Goal: Navigation & Orientation: Find specific page/section

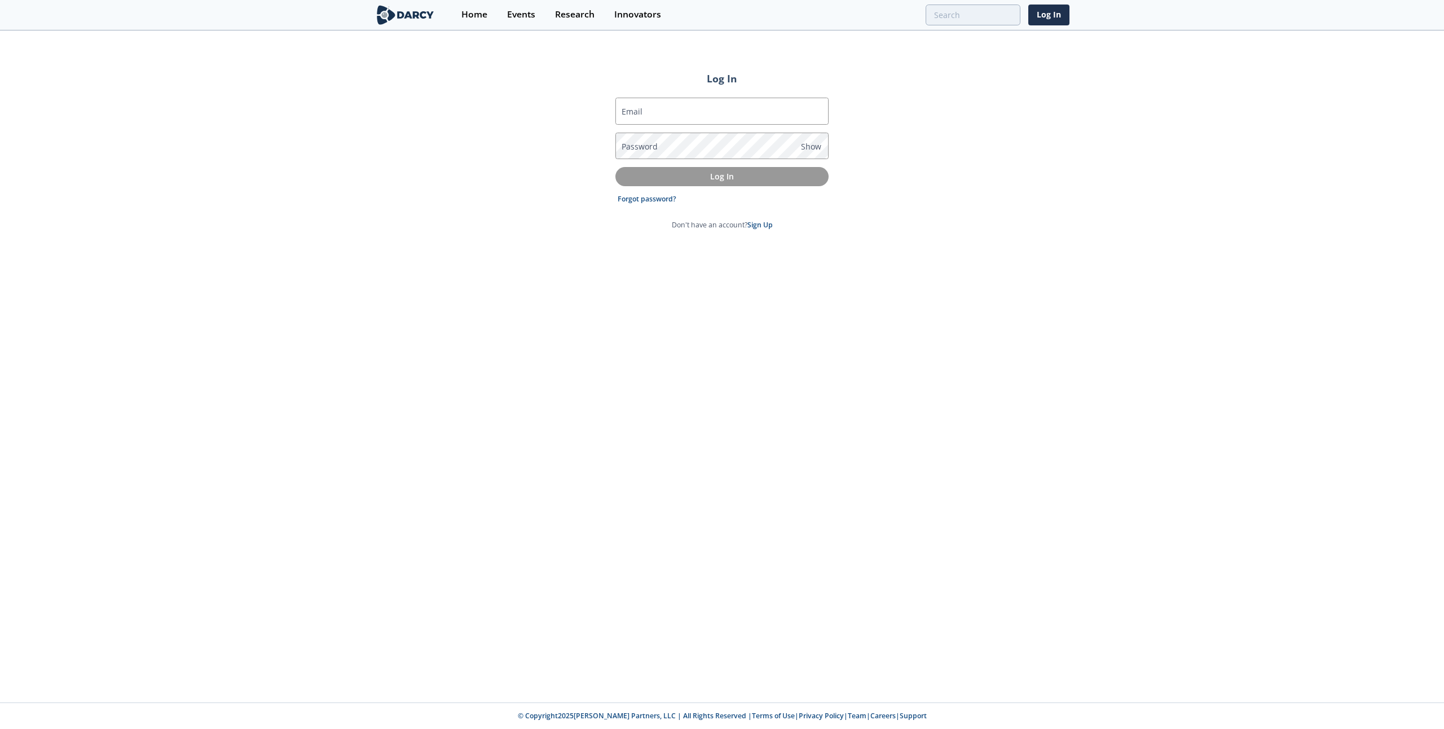
click at [496, 132] on div "Log In Email Password Show Log In Forgot password? Don't have an account? Sign …" at bounding box center [722, 367] width 1444 height 671
click at [705, 110] on input "Email" at bounding box center [722, 111] width 213 height 27
type input "[EMAIL_ADDRESS][DOMAIN_NAME]"
click at [705, 179] on p "Log In" at bounding box center [721, 176] width 197 height 12
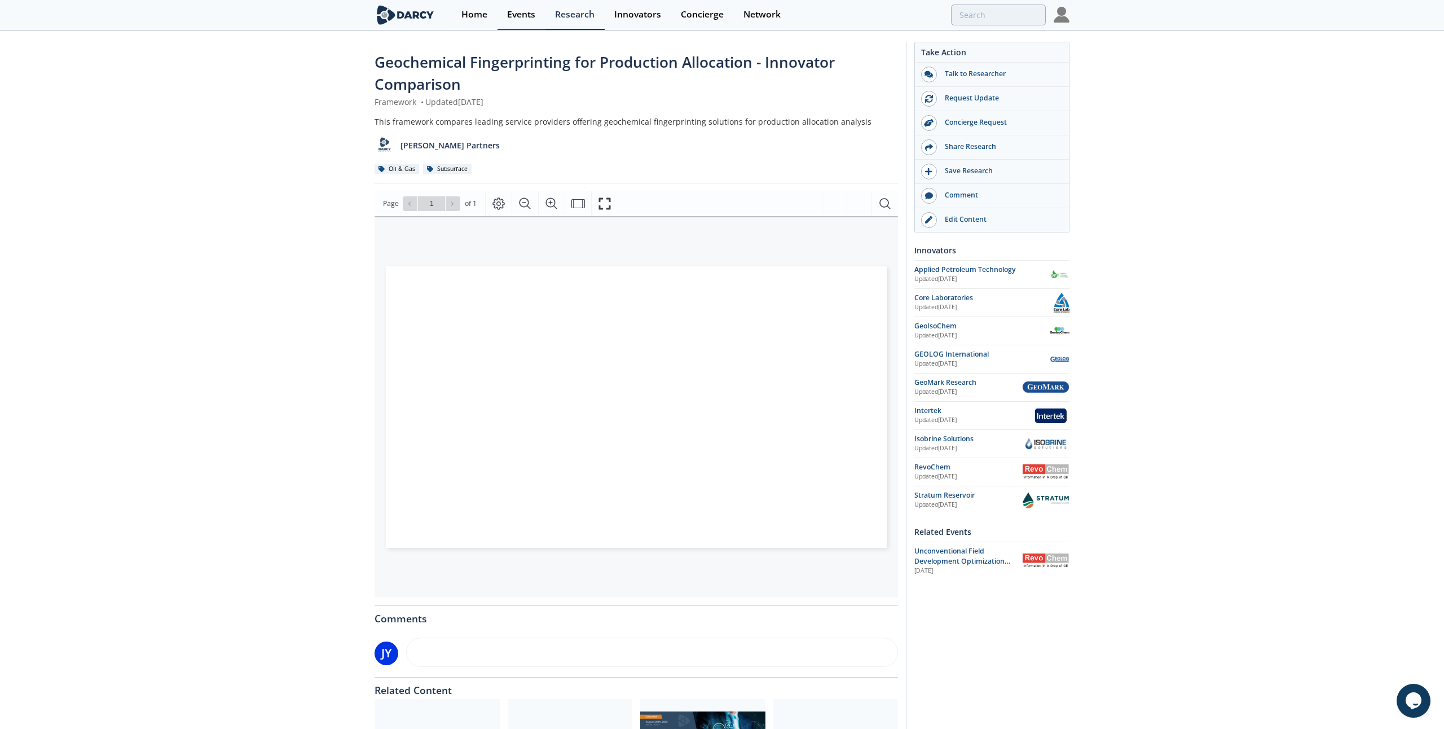
click at [515, 15] on div "Events" at bounding box center [521, 14] width 28 height 9
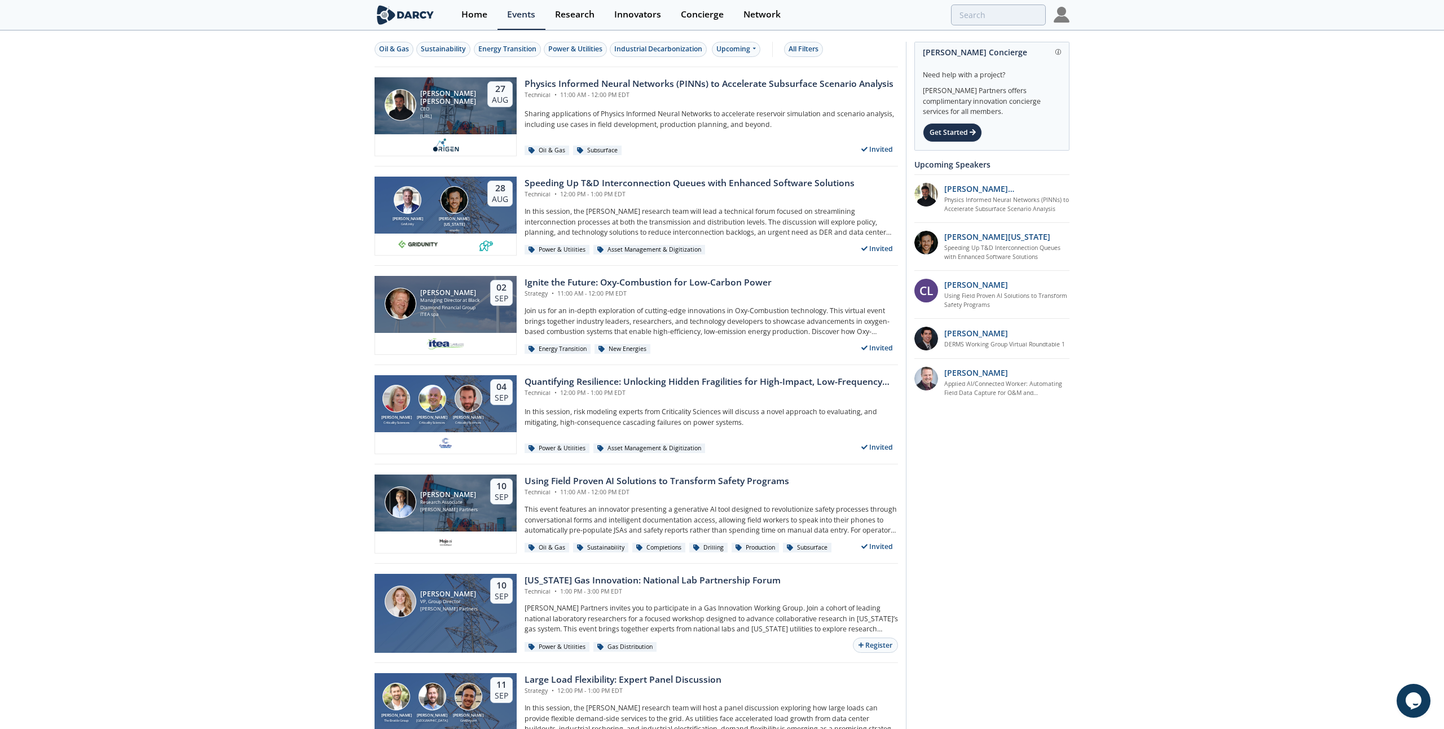
click at [1066, 17] on img at bounding box center [1062, 15] width 16 height 16
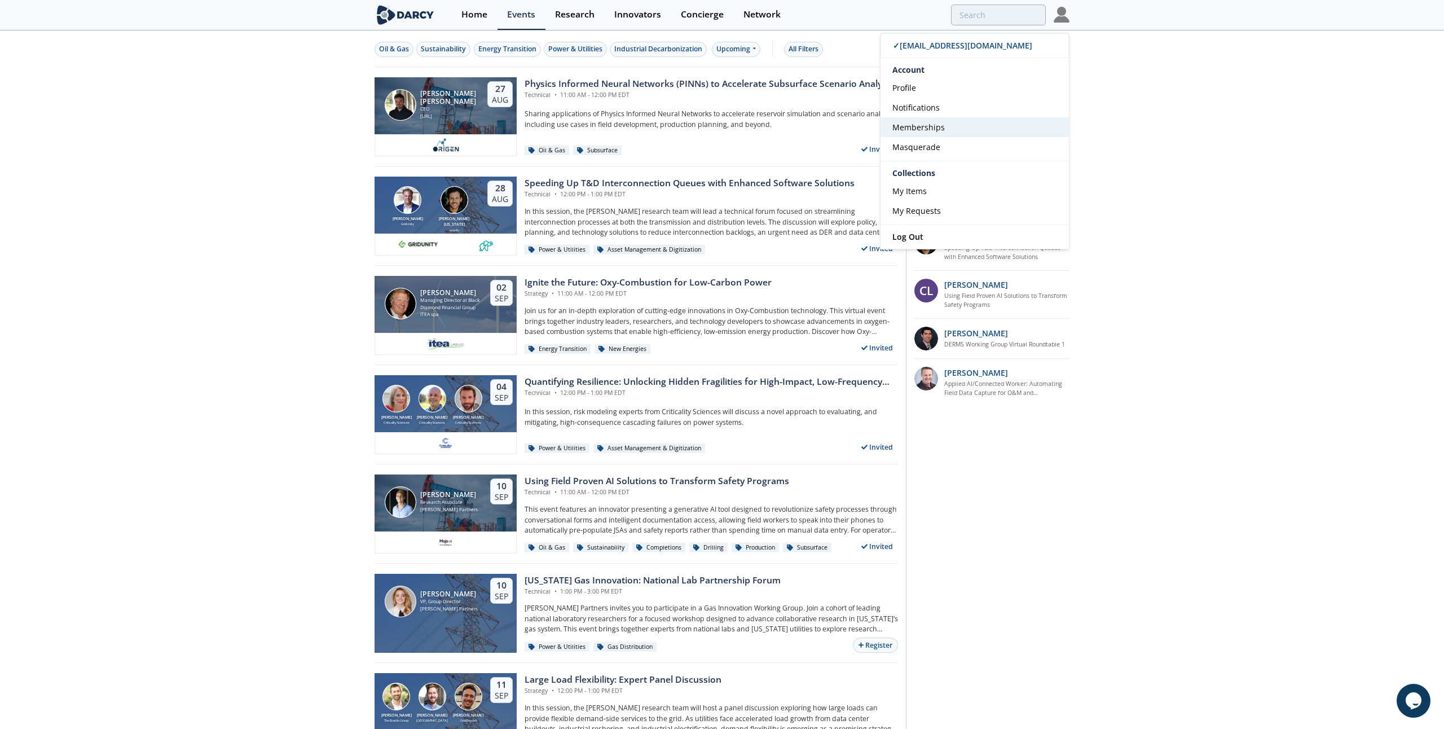
click at [951, 130] on link "Memberships" at bounding box center [975, 127] width 188 height 20
